Goal: Task Accomplishment & Management: Use online tool/utility

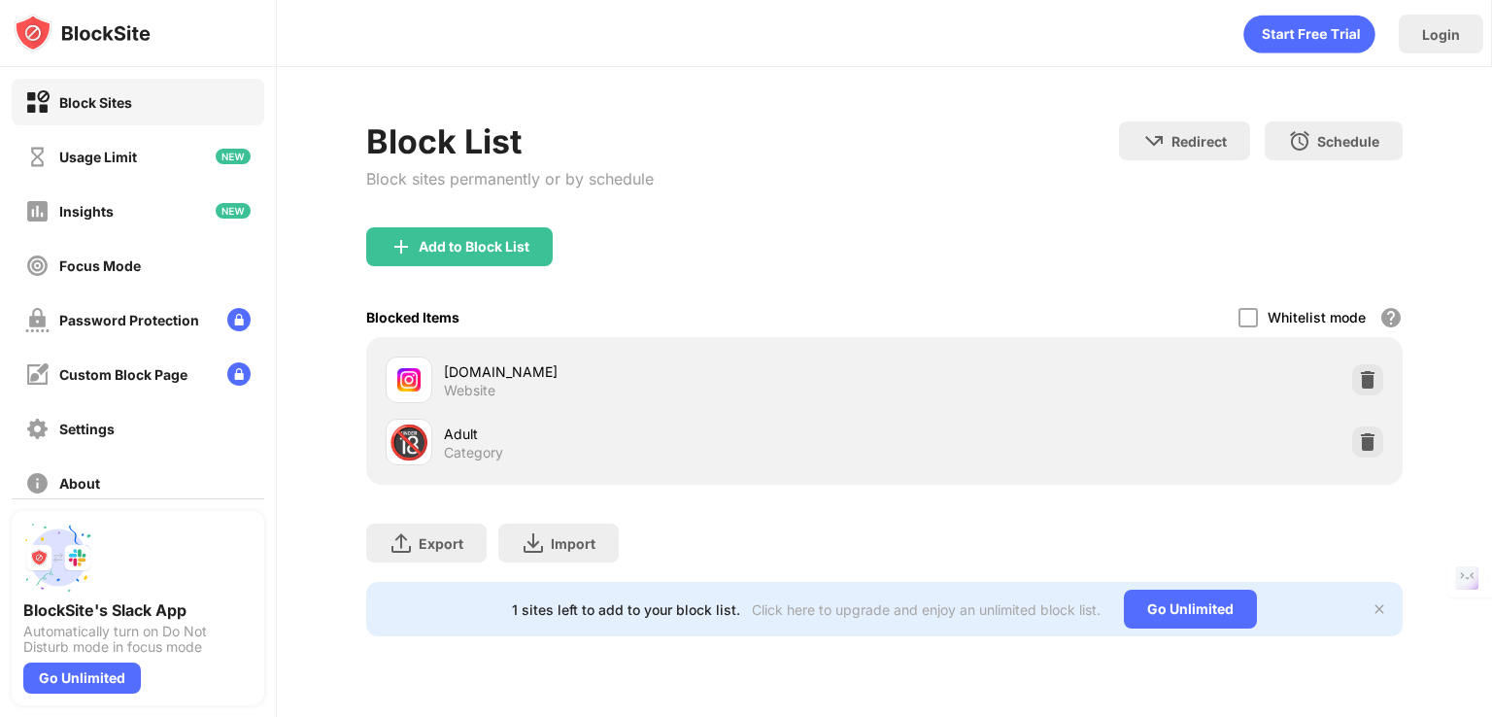
click at [662, 201] on div "Block List Block sites permanently or by schedule Redirect Choose a site to be …" at bounding box center [884, 174] width 1036 height 106
click at [450, 250] on div "Add to Block List" at bounding box center [474, 247] width 111 height 16
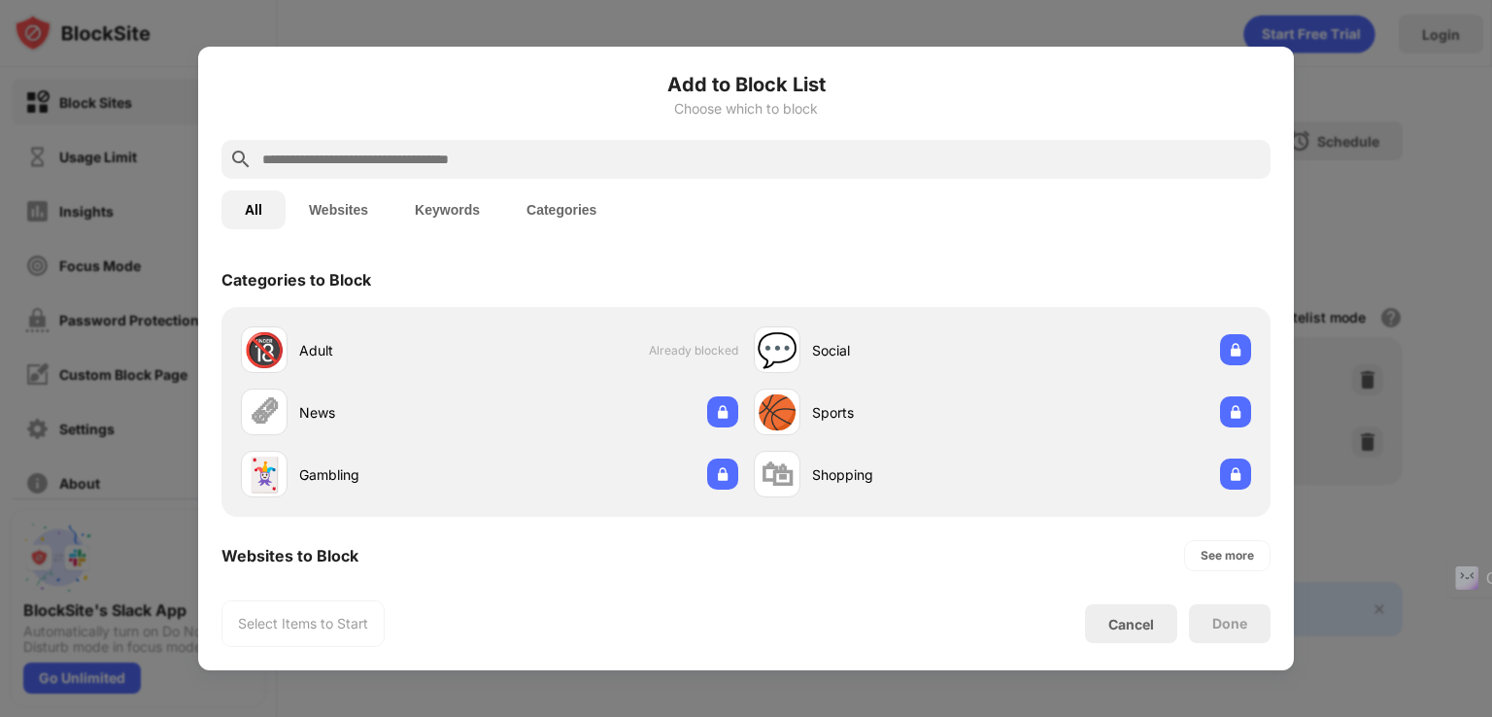
click at [425, 159] on input "text" at bounding box center [761, 159] width 1002 height 23
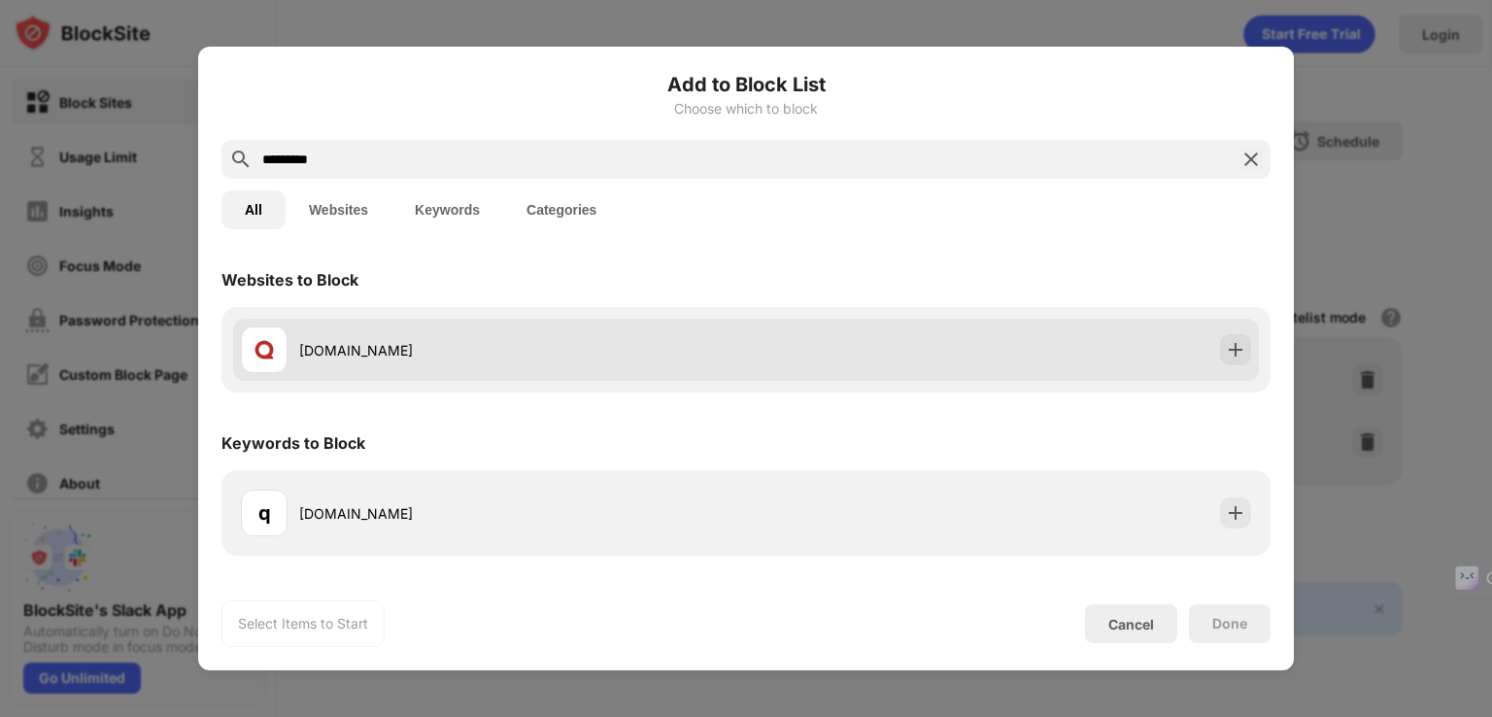
type input "*********"
click at [335, 350] on div "[DOMAIN_NAME]" at bounding box center [522, 350] width 447 height 20
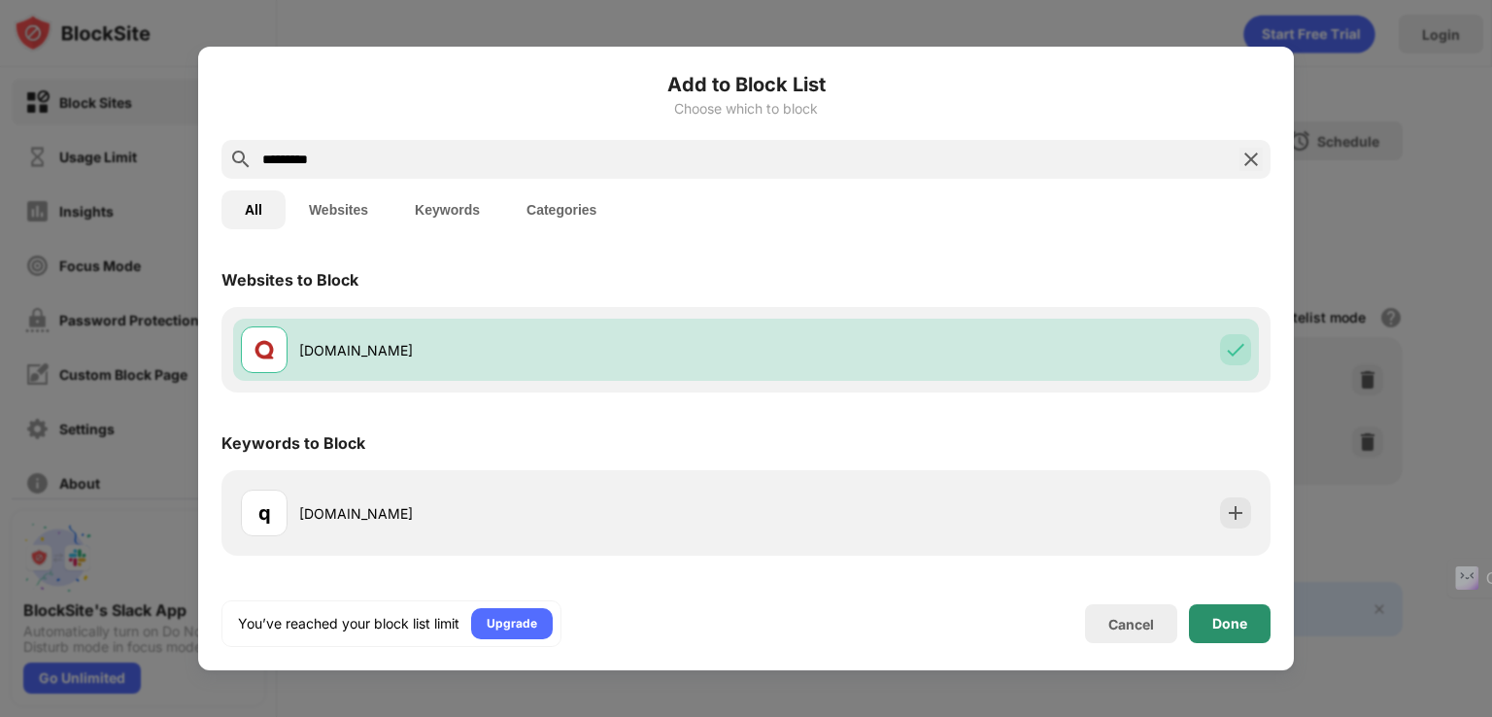
click at [1235, 623] on div "Done" at bounding box center [1229, 624] width 35 height 16
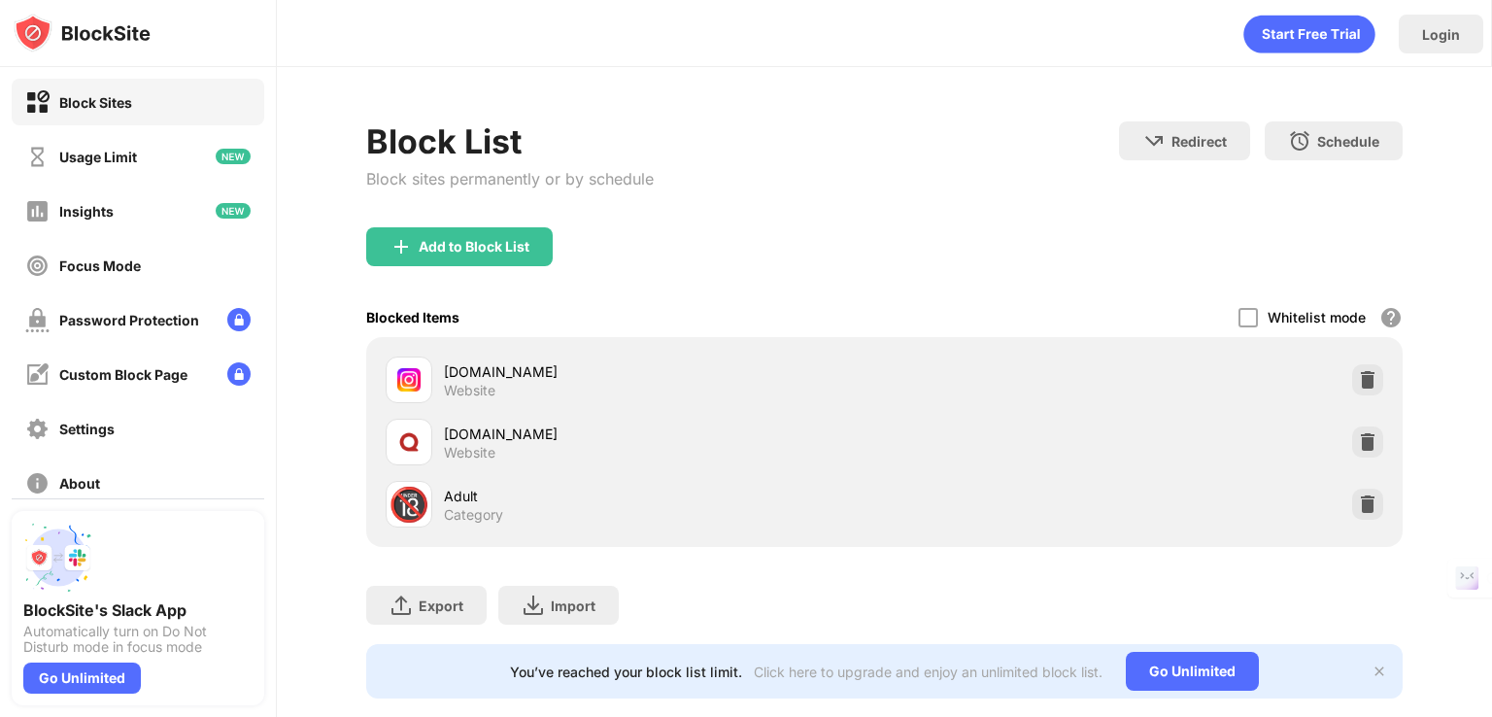
click at [493, 440] on div "[DOMAIN_NAME]" at bounding box center [664, 433] width 440 height 20
click at [478, 426] on div "[DOMAIN_NAME]" at bounding box center [664, 433] width 440 height 20
